Goal: Find specific page/section: Find specific page/section

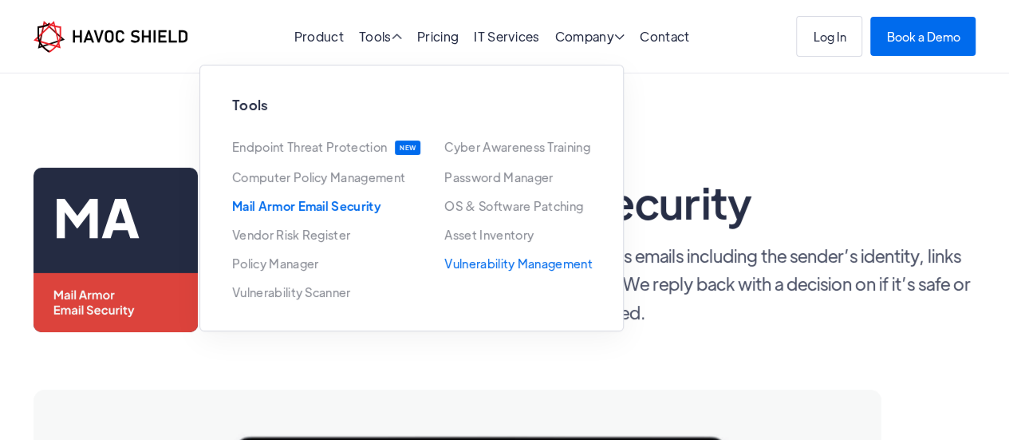
click at [521, 260] on link "Vulnerability Management" at bounding box center [518, 263] width 148 height 13
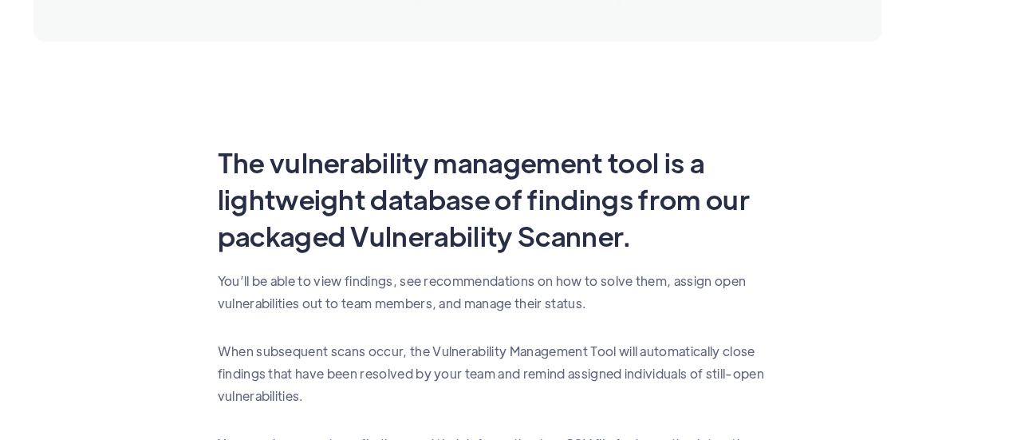
scroll to position [748, 0]
